Goal: Navigation & Orientation: Find specific page/section

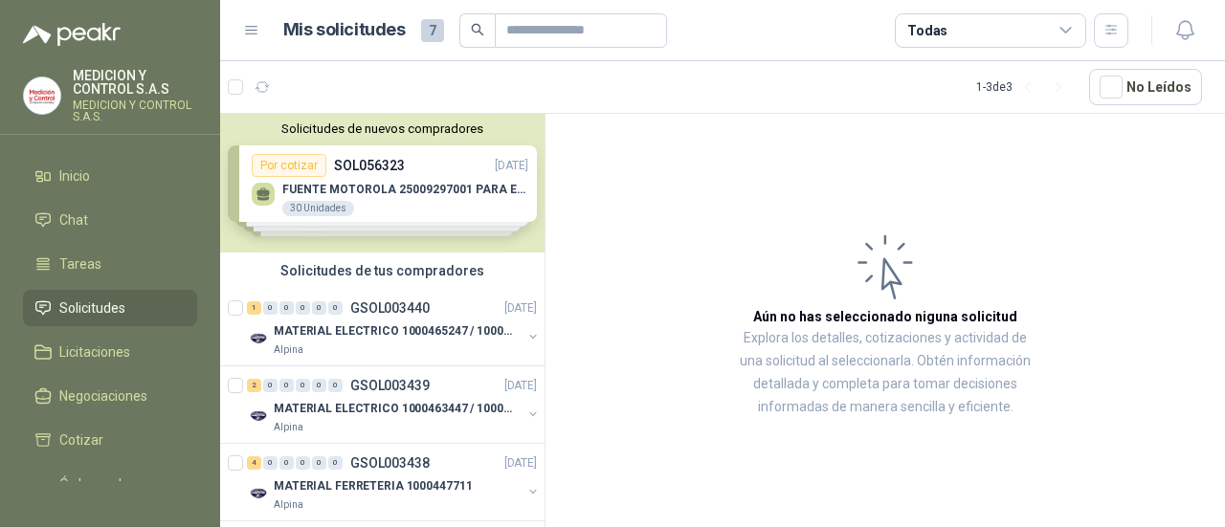
click at [55, 87] on img at bounding box center [42, 95] width 36 height 36
click at [396, 394] on div "2 0 0 0 0 0 GSOL003439 [DATE]" at bounding box center [394, 385] width 294 height 23
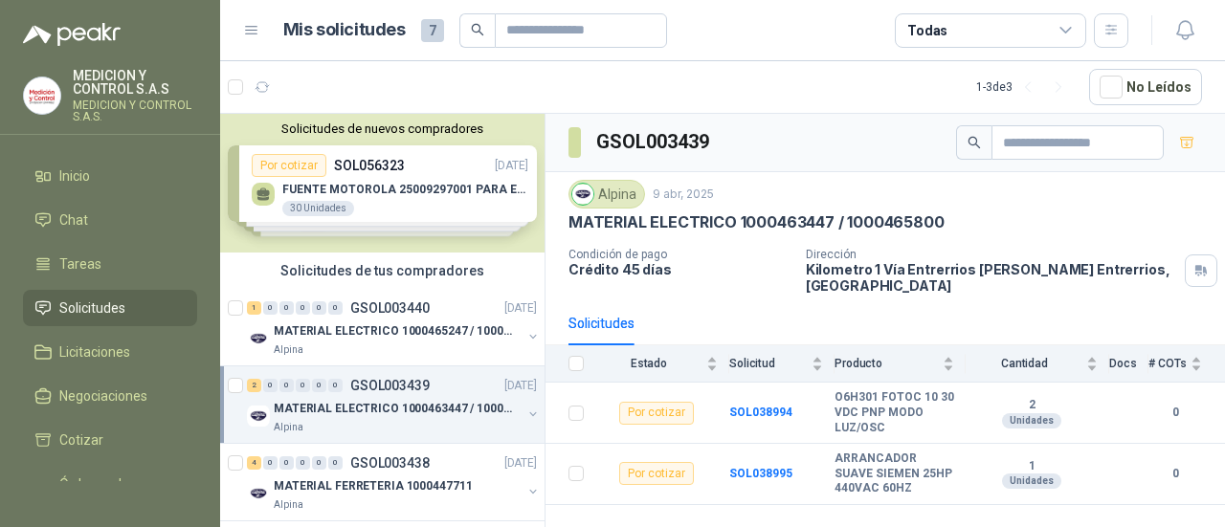
click at [94, 306] on span "Solicitudes" at bounding box center [92, 308] width 66 height 21
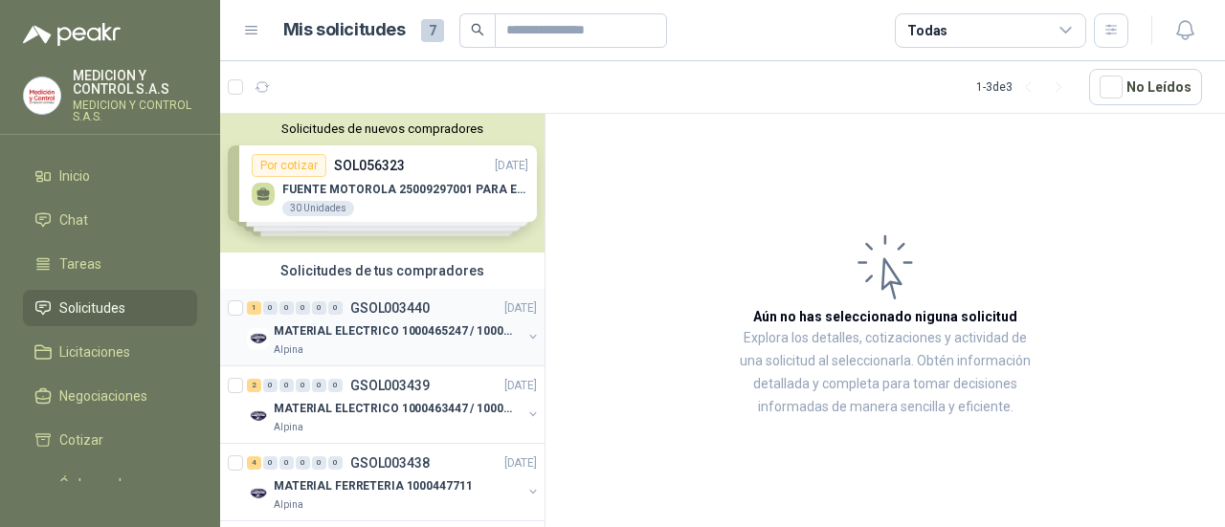
click at [429, 348] on div "Alpina" at bounding box center [398, 350] width 248 height 15
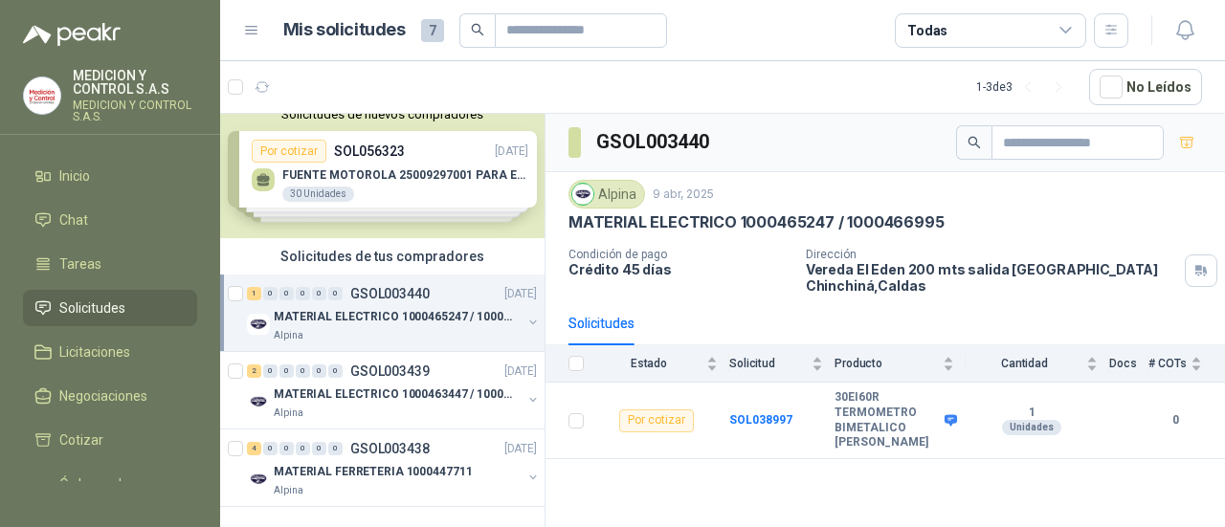
scroll to position [29, 0]
click at [365, 406] on div "2 0 0 0 0 0 GSOL003439 [DATE] MATERIAL ELECTRICO 1000463447 / 1000465800 Alpina" at bounding box center [382, 390] width 324 height 77
click at [369, 386] on p "MATERIAL ELECTRICO 1000463447 / 1000465800" at bounding box center [393, 395] width 238 height 18
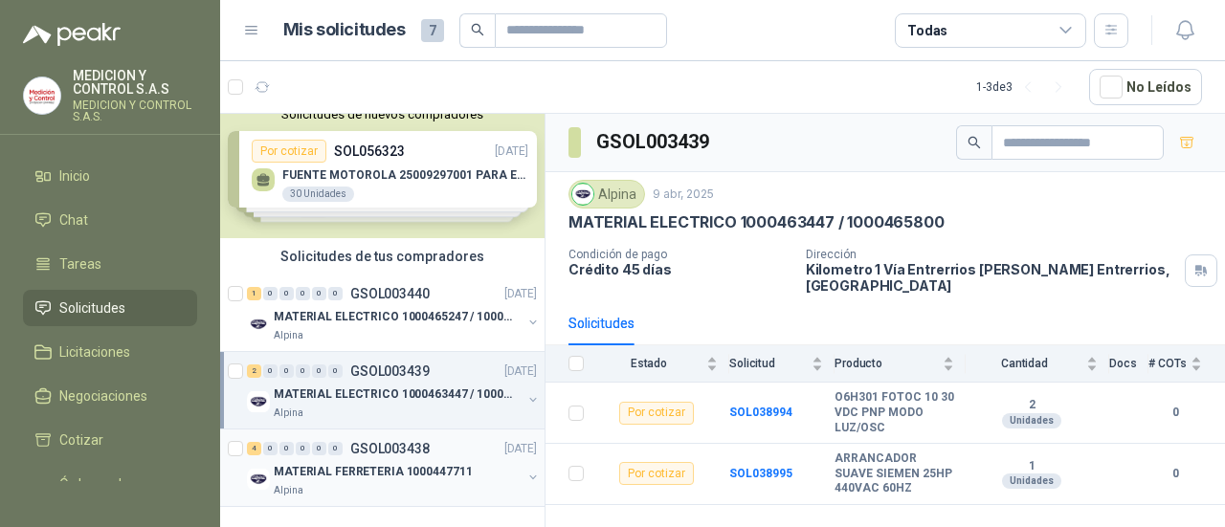
click at [343, 463] on p "MATERIAL FERRETERIA 1000447711" at bounding box center [373, 472] width 198 height 18
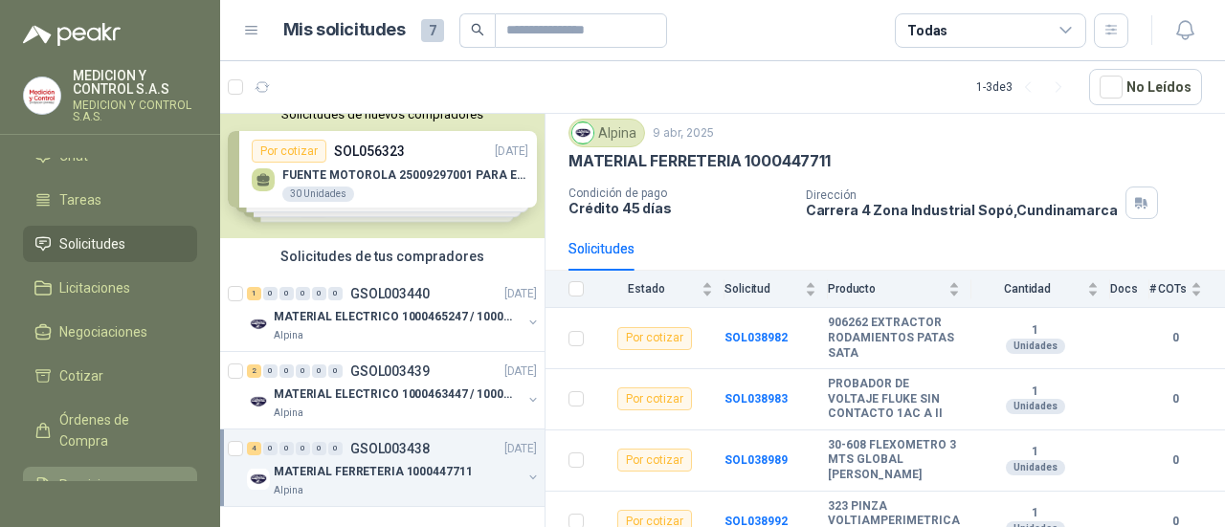
scroll to position [191, 0]
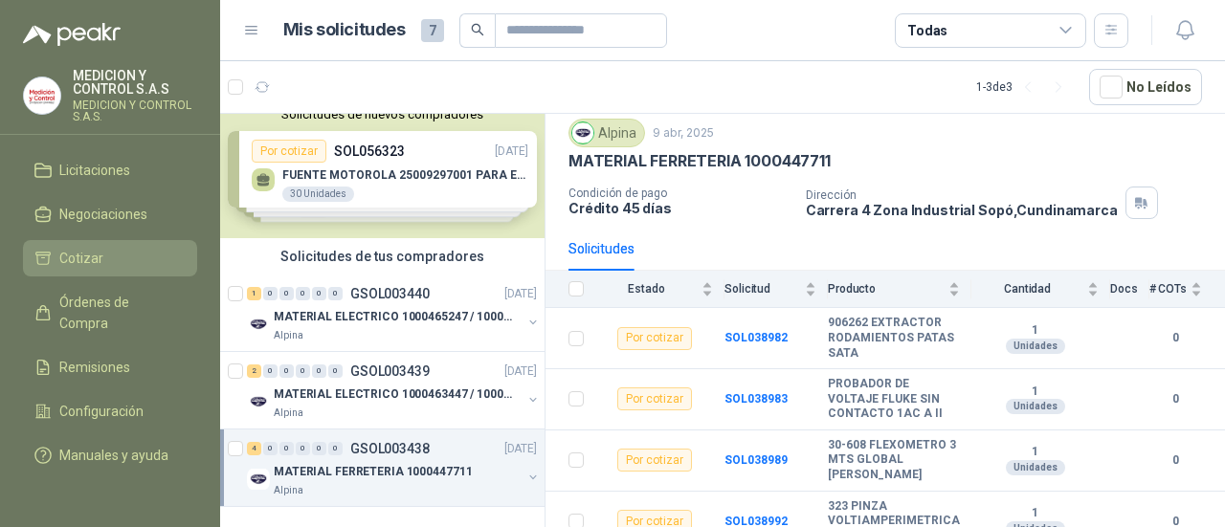
click at [75, 248] on span "Cotizar" at bounding box center [81, 258] width 44 height 21
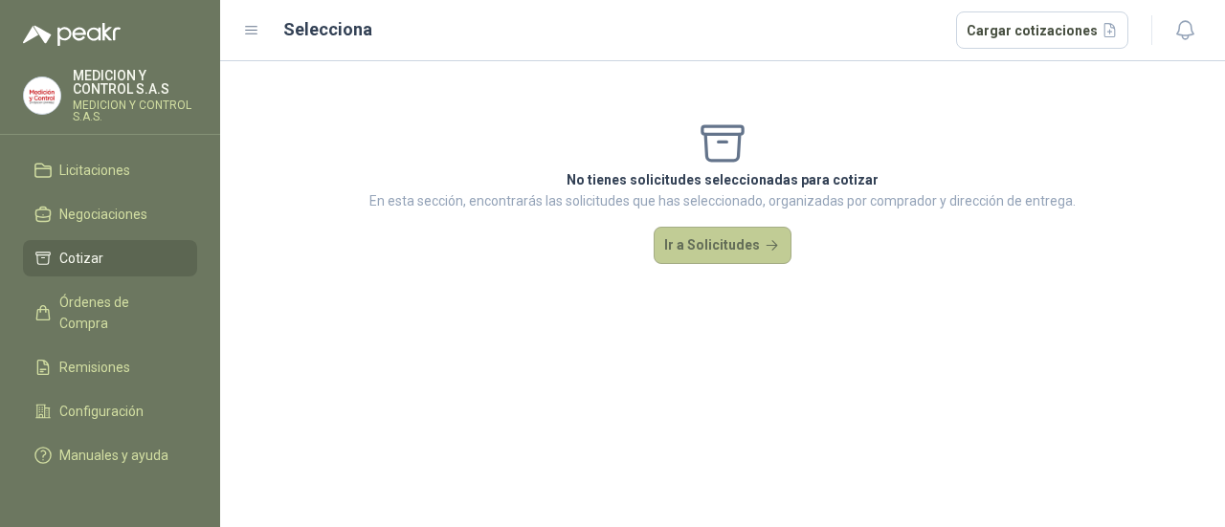
click at [725, 248] on button "Ir a Solicitudes" at bounding box center [722, 246] width 138 height 38
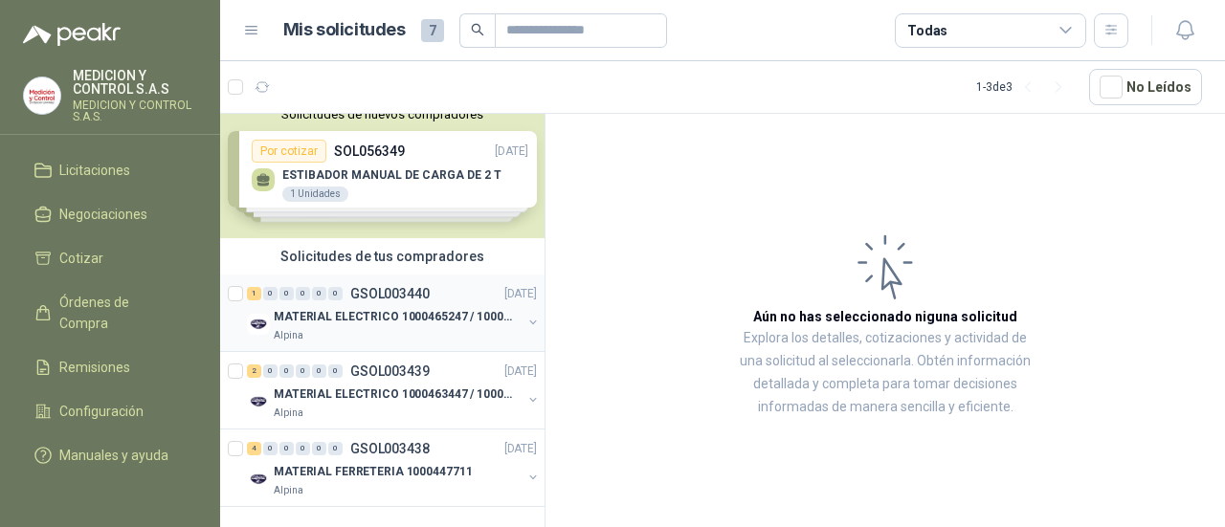
scroll to position [29, 0]
click at [374, 386] on p "MATERIAL ELECTRICO 1000463447 / 1000465800" at bounding box center [393, 395] width 238 height 18
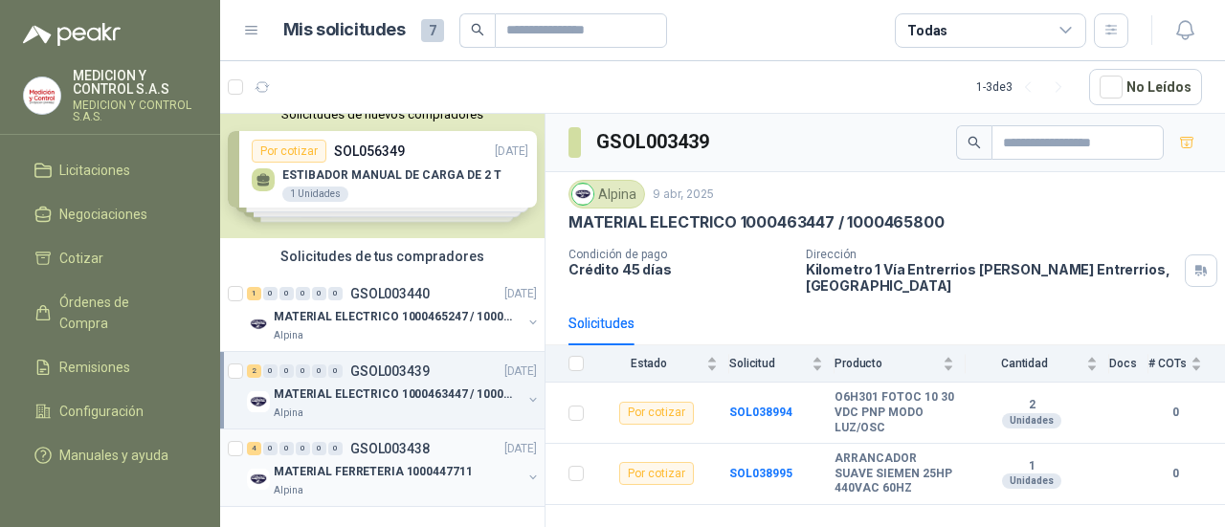
click at [407, 442] on p "GSOL003438" at bounding box center [389, 448] width 79 height 13
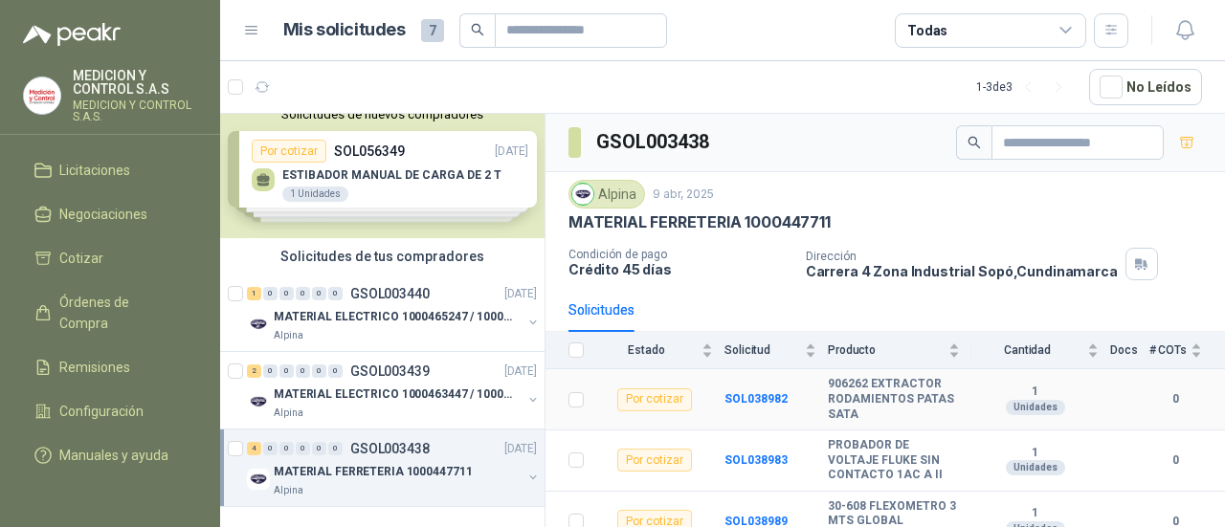
scroll to position [61, 0]
